Goal: Information Seeking & Learning: Learn about a topic

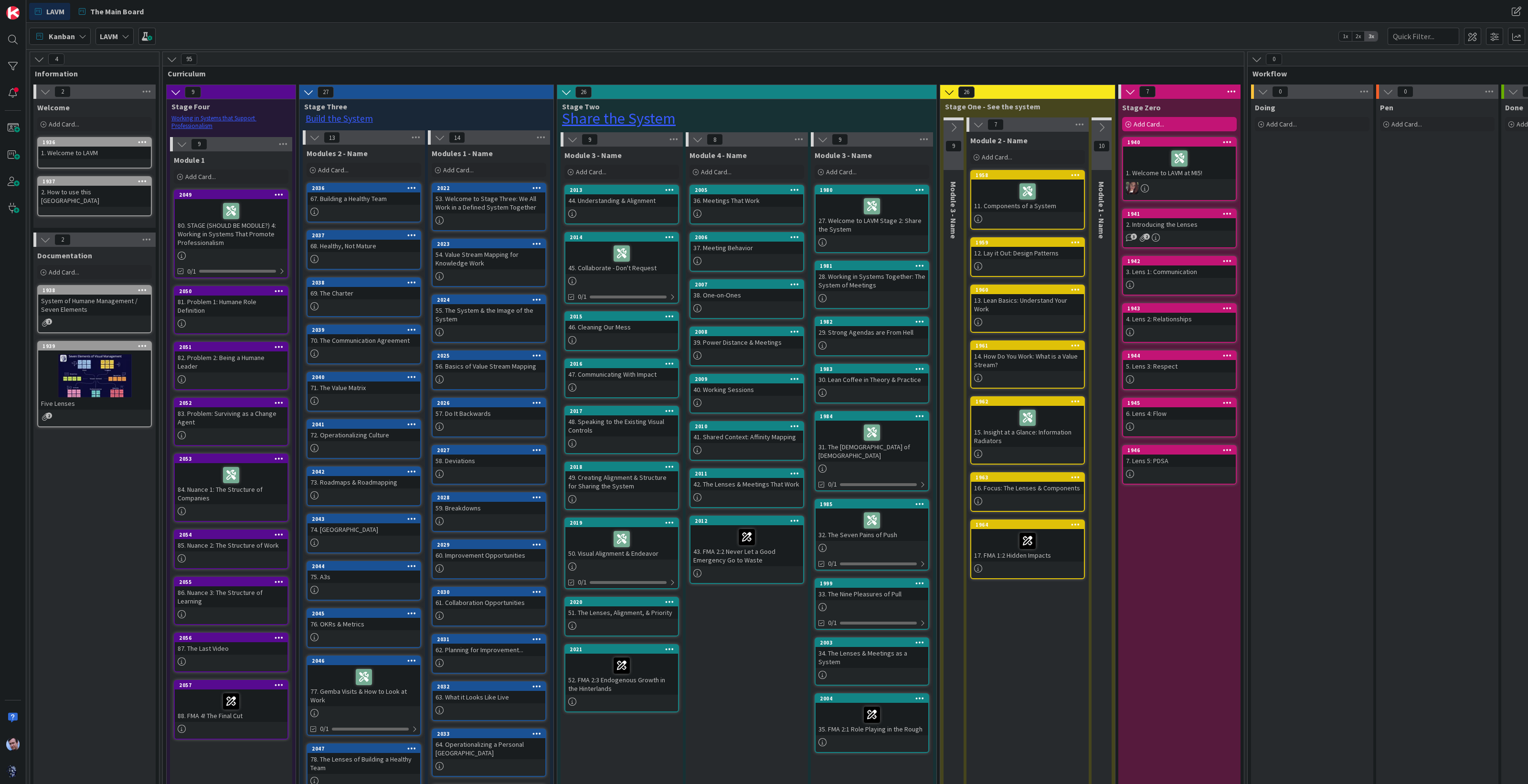
click at [955, 212] on span "Module 3 - Name" at bounding box center [953, 210] width 10 height 57
click at [953, 126] on icon at bounding box center [953, 127] width 10 height 10
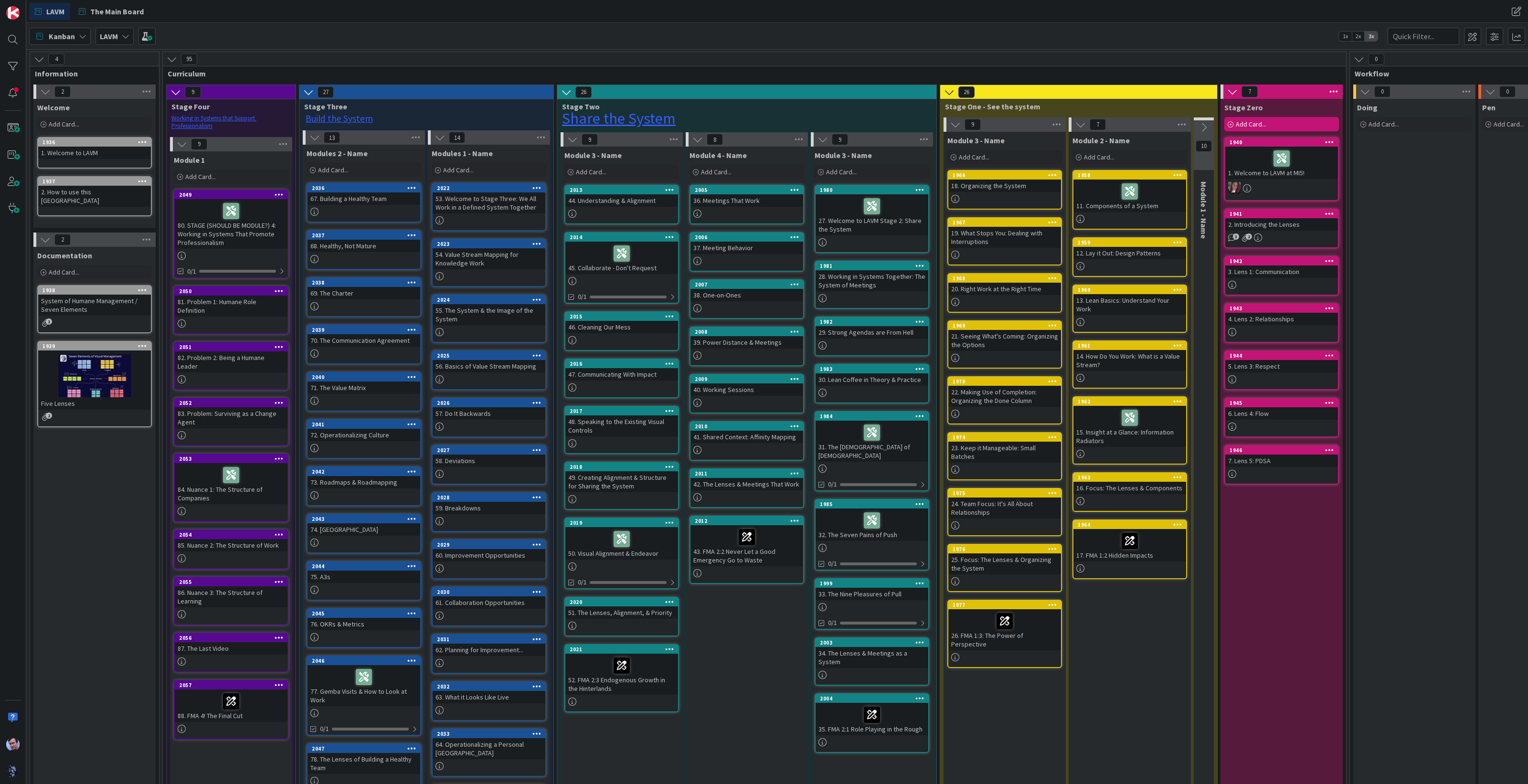
click at [955, 126] on icon at bounding box center [955, 125] width 10 height 10
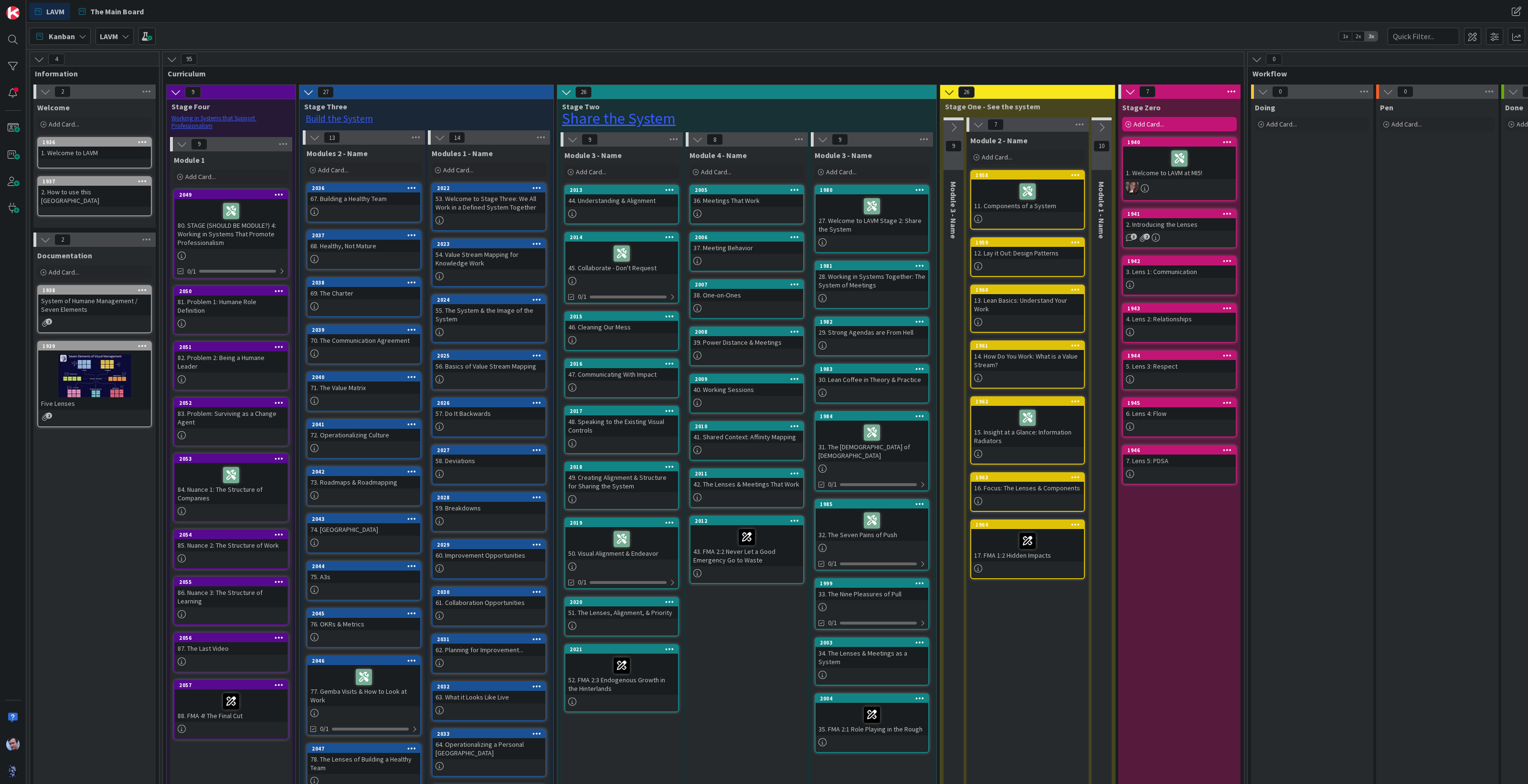
click at [185, 144] on icon at bounding box center [182, 144] width 10 height 10
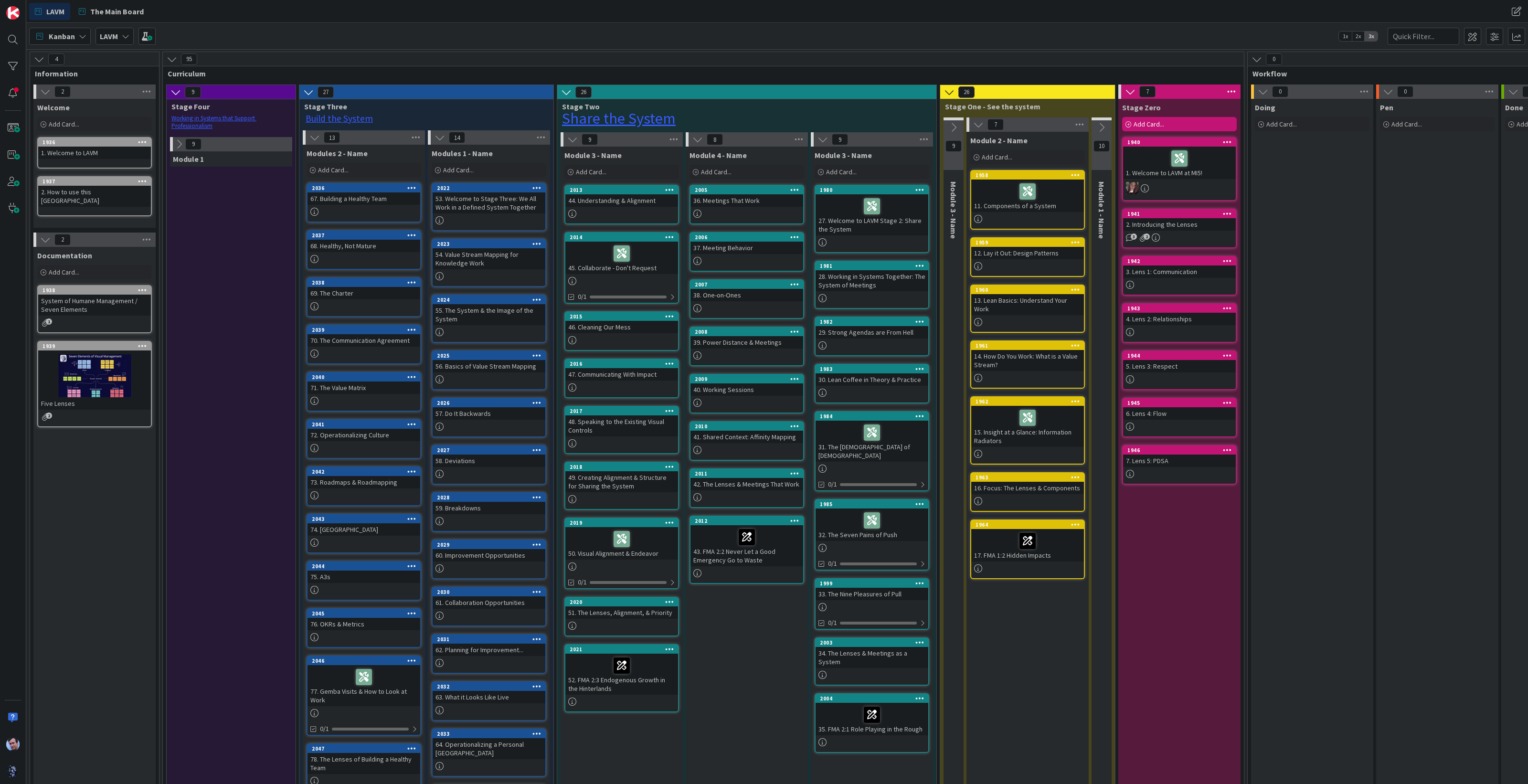
click at [314, 138] on icon at bounding box center [315, 138] width 10 height 10
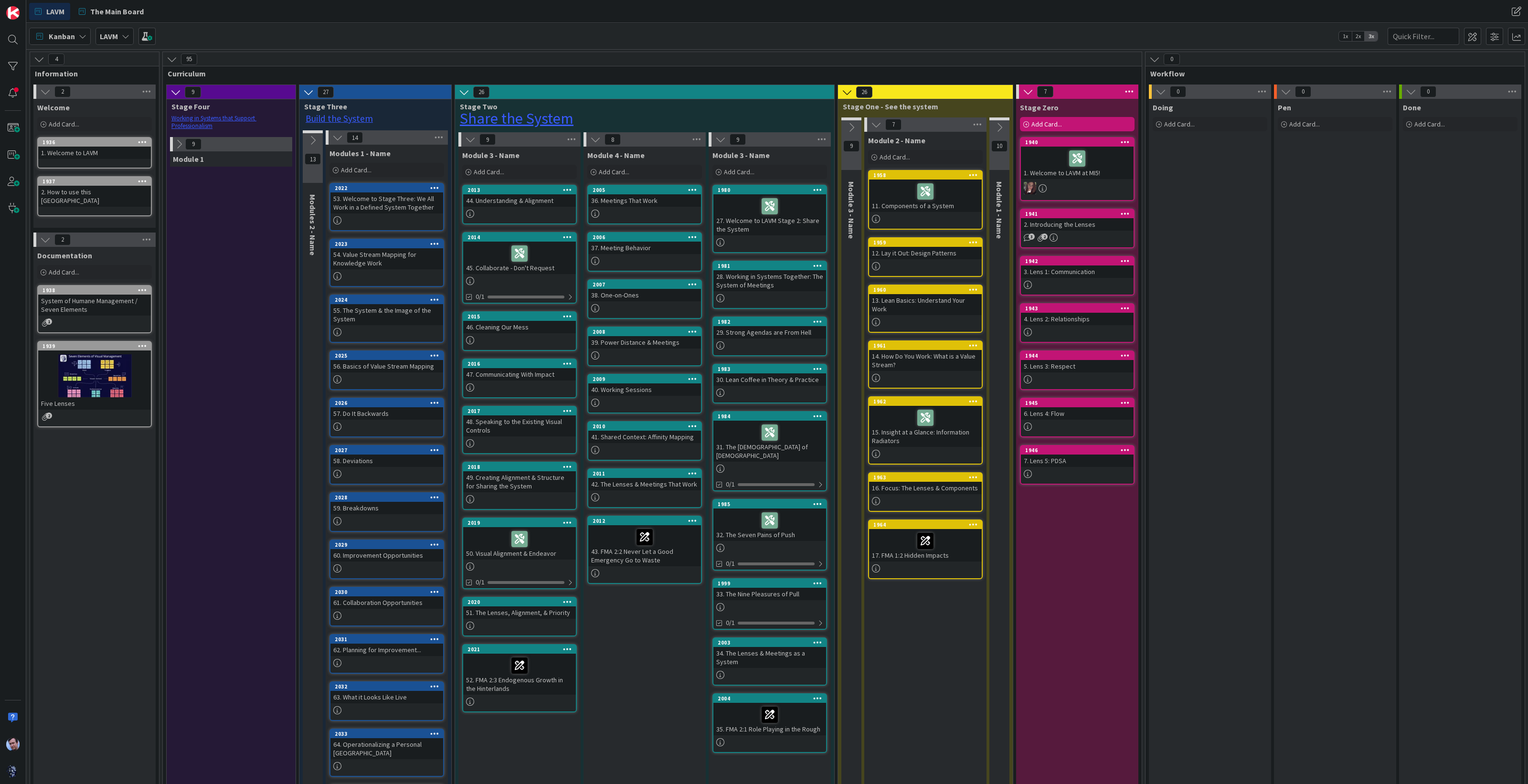
click at [179, 144] on icon at bounding box center [179, 144] width 10 height 10
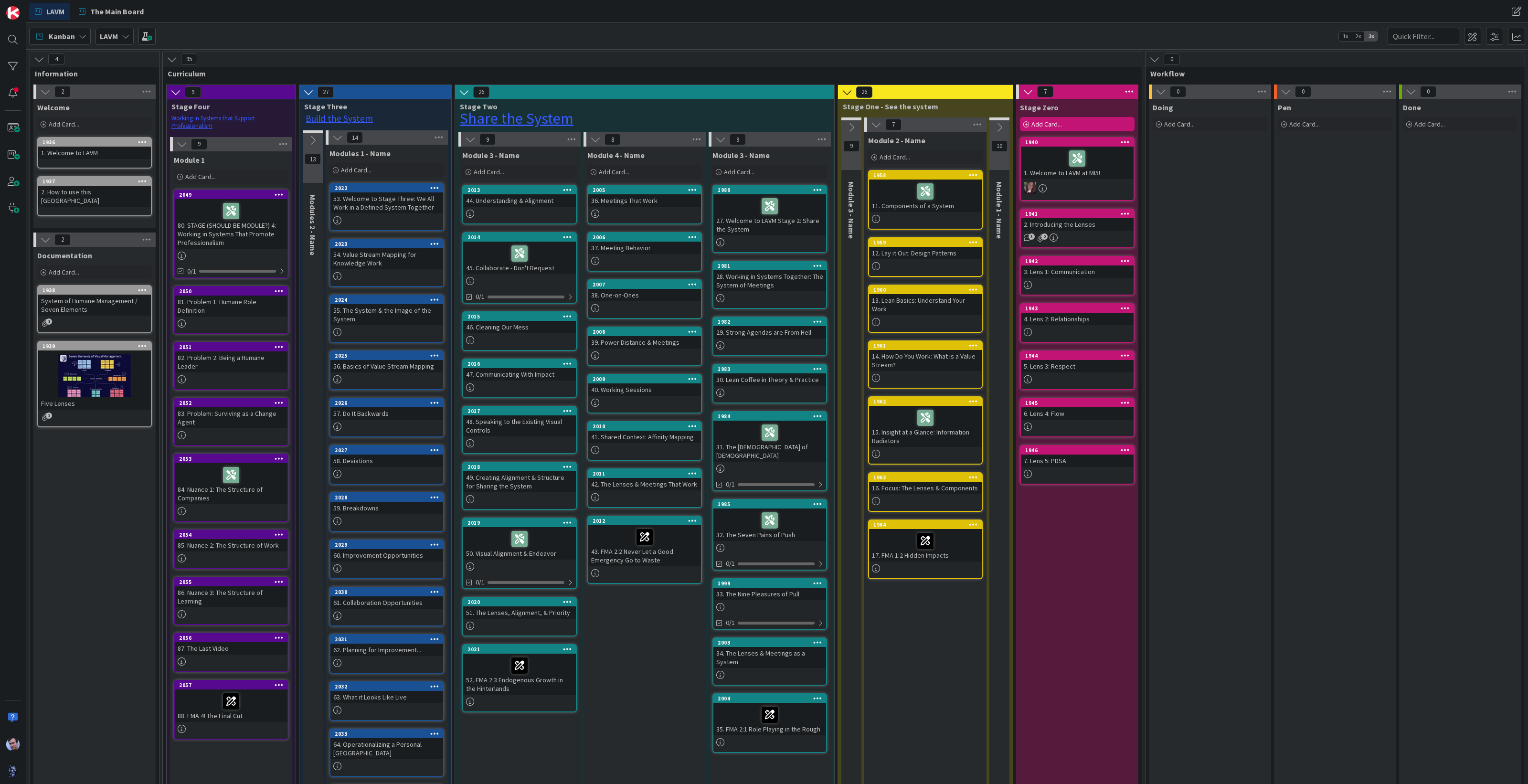
click at [310, 140] on icon at bounding box center [313, 140] width 10 height 10
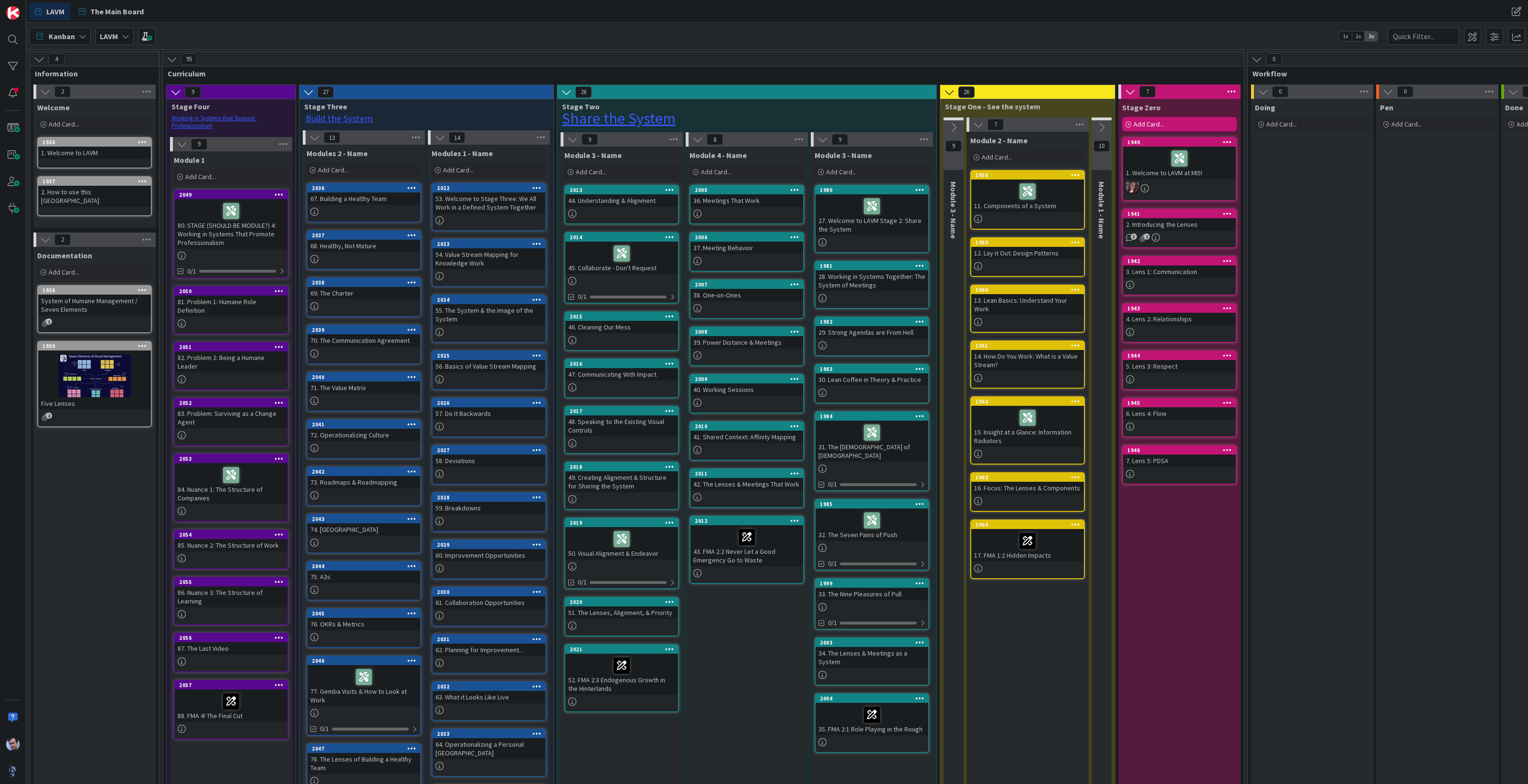
click at [178, 91] on icon at bounding box center [176, 92] width 10 height 10
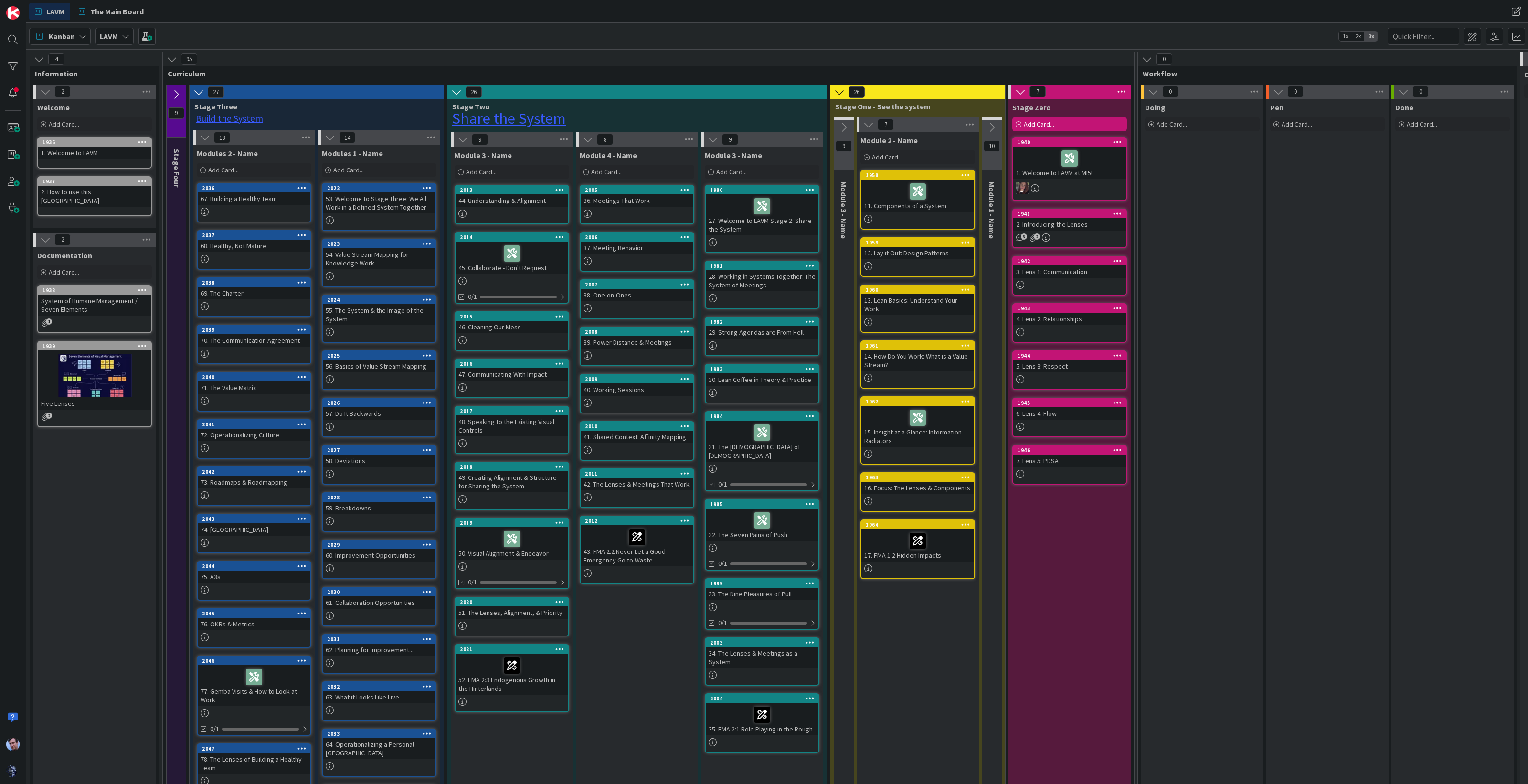
click at [199, 88] on icon at bounding box center [199, 92] width 10 height 10
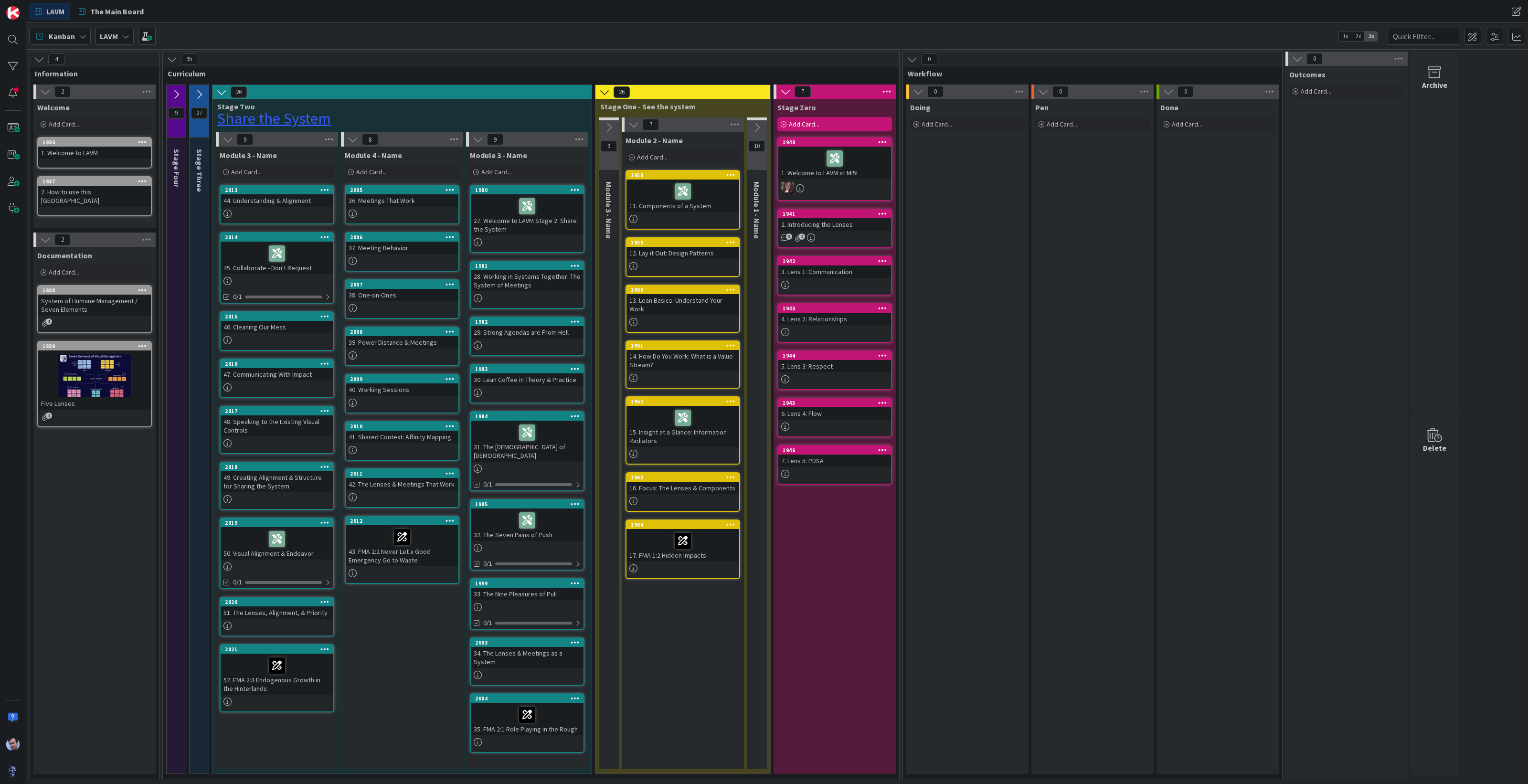
click at [219, 91] on icon at bounding box center [221, 92] width 10 height 10
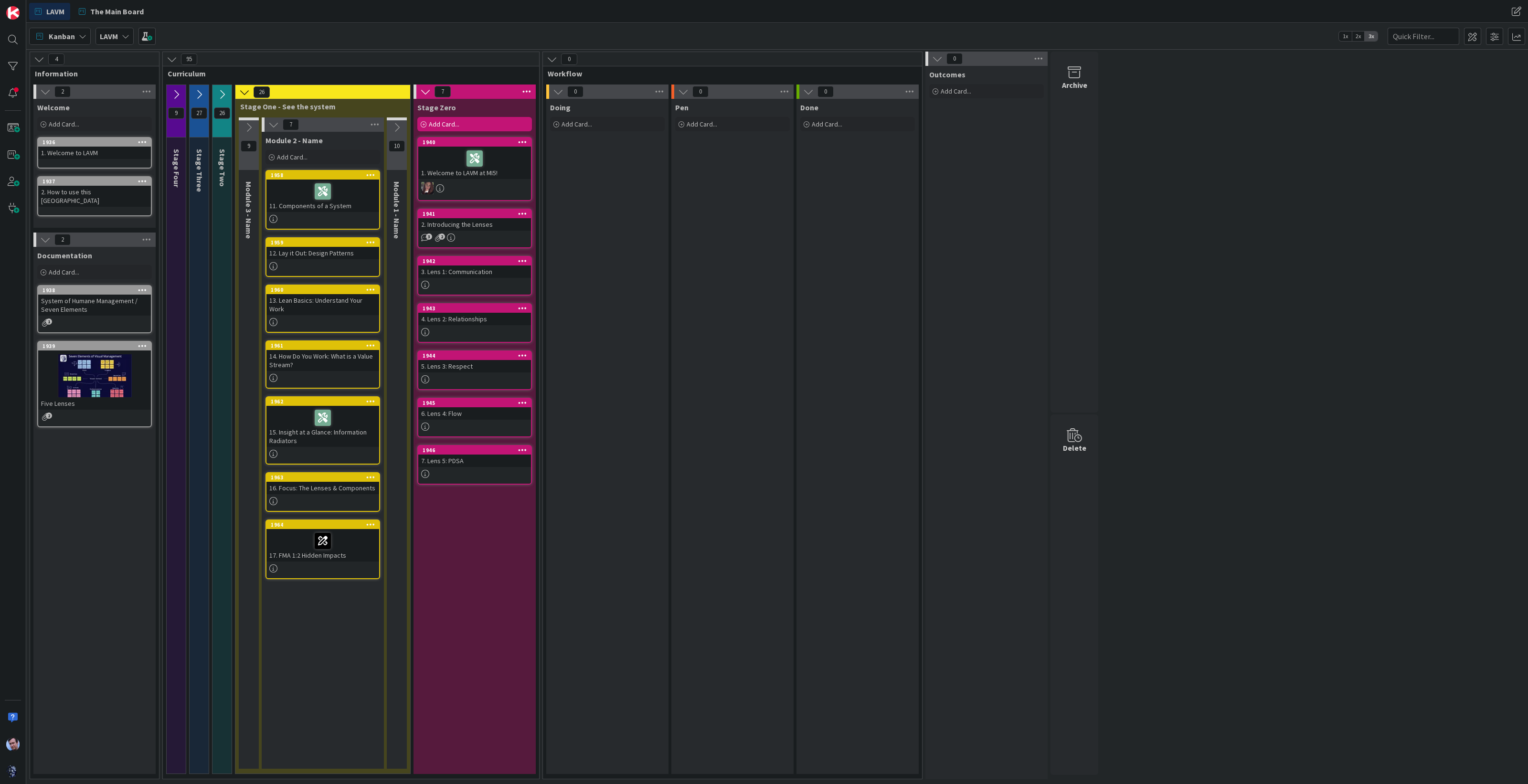
click at [246, 93] on icon at bounding box center [244, 92] width 10 height 10
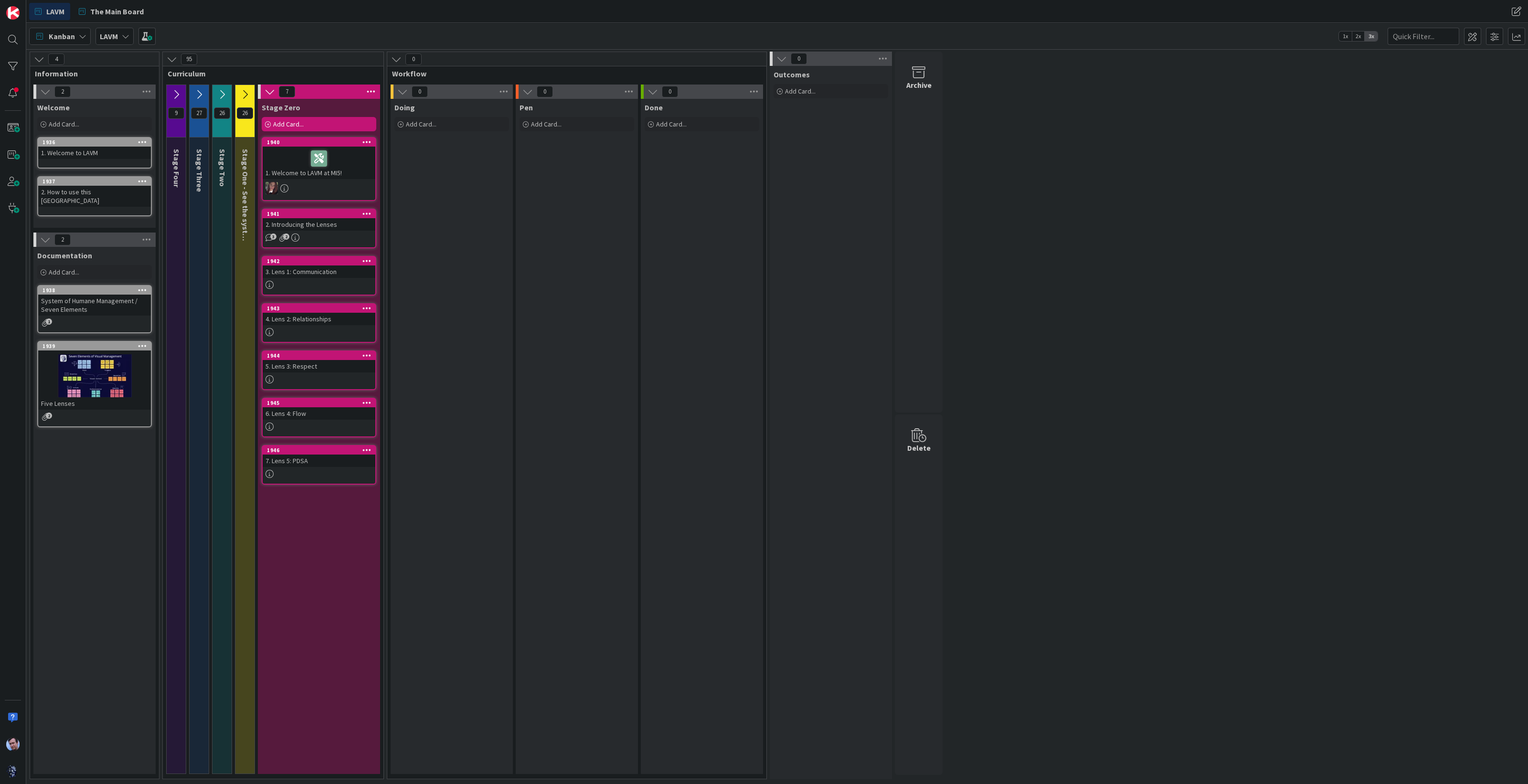
click at [242, 94] on icon at bounding box center [245, 95] width 10 height 10
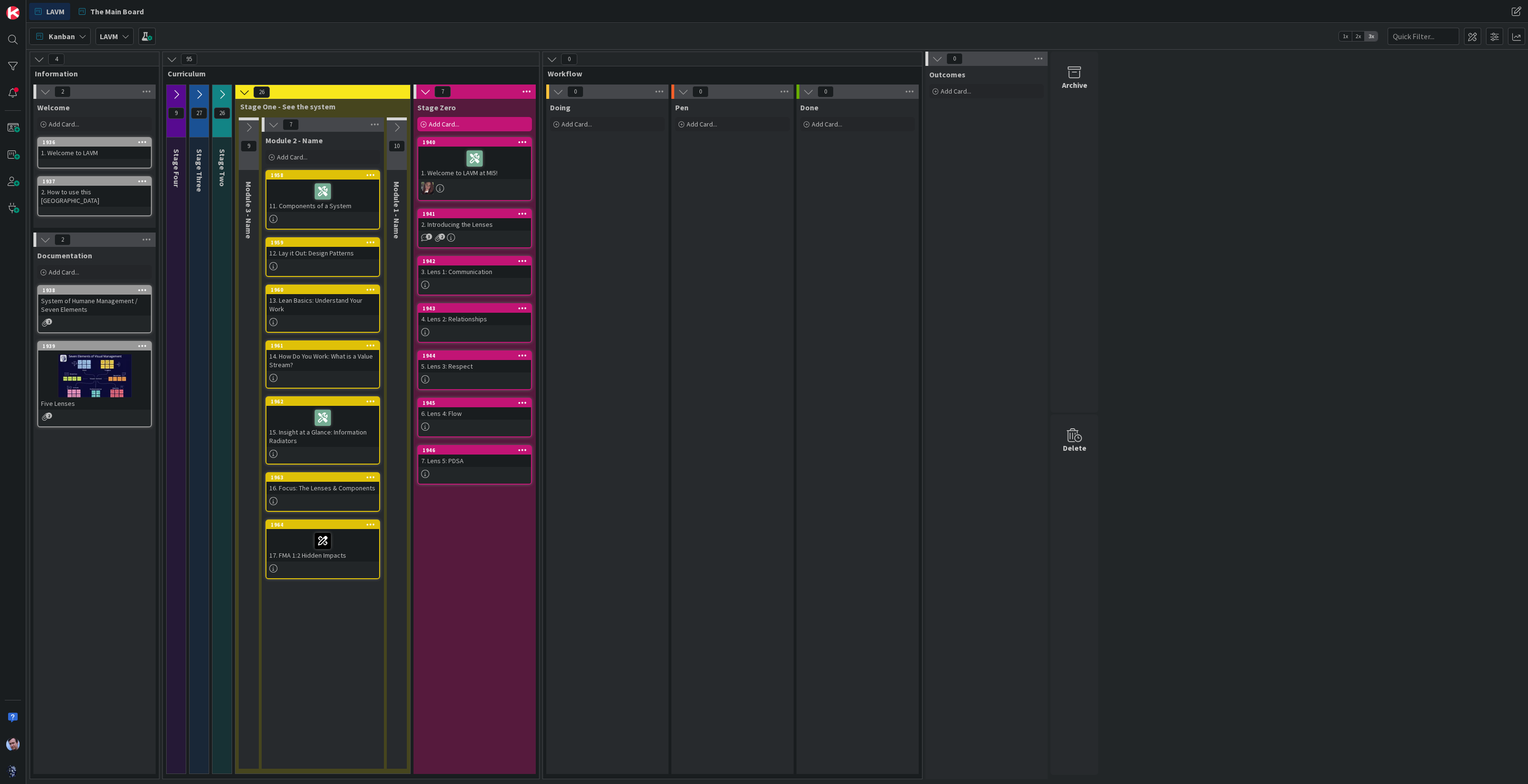
click at [225, 95] on icon at bounding box center [222, 95] width 10 height 10
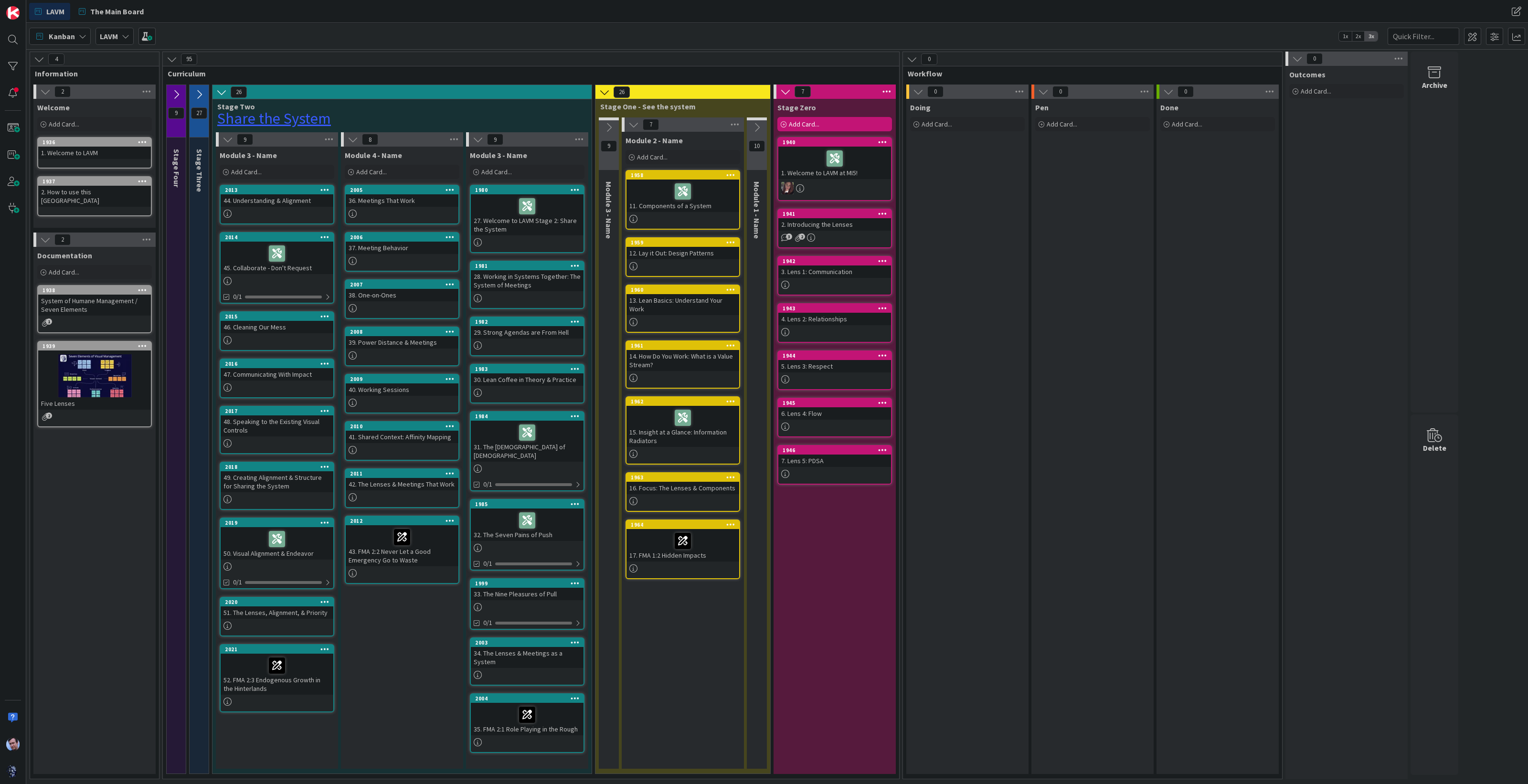
click at [199, 95] on icon at bounding box center [199, 95] width 10 height 10
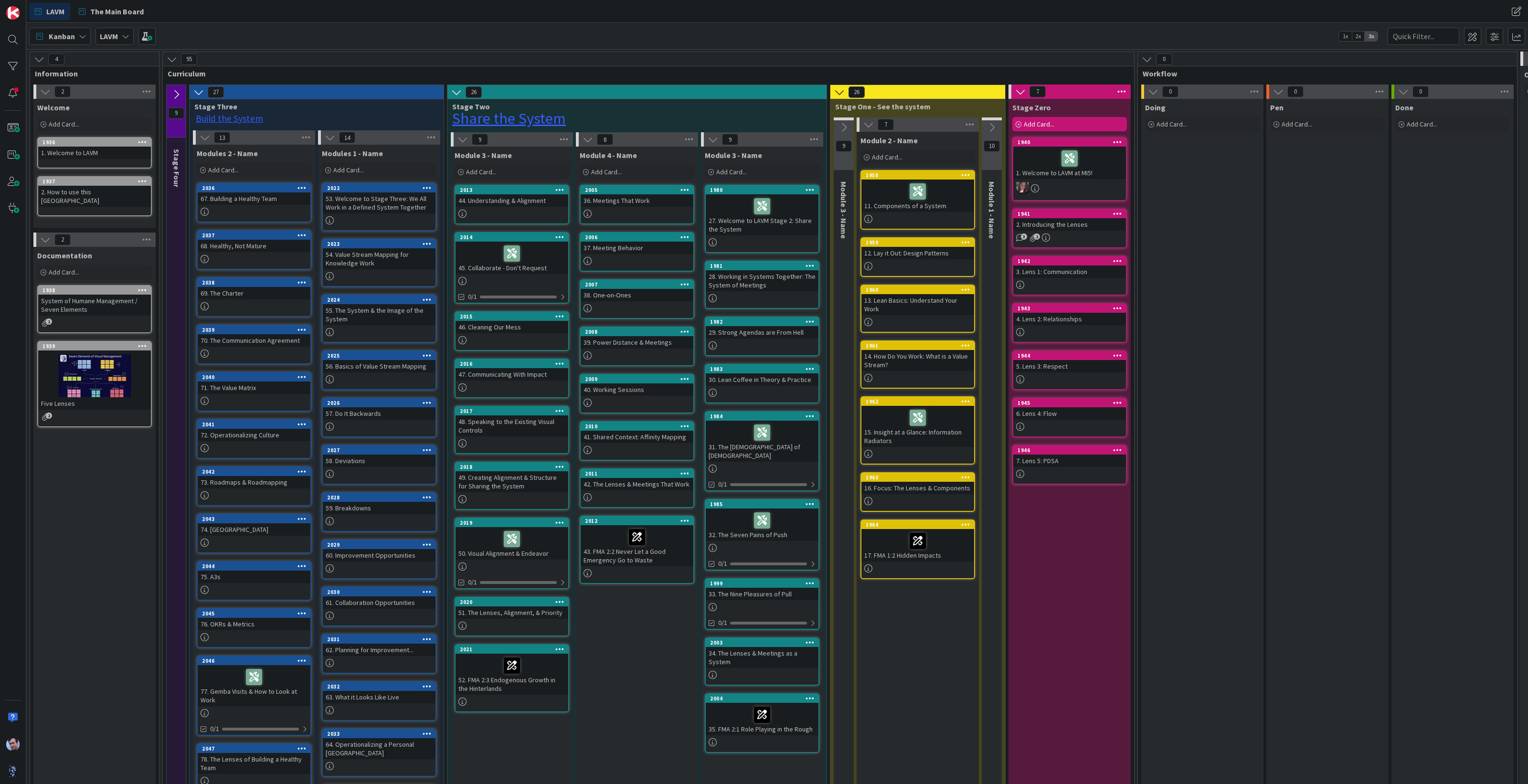
click at [175, 95] on icon at bounding box center [176, 95] width 10 height 10
